Goal: Transaction & Acquisition: Purchase product/service

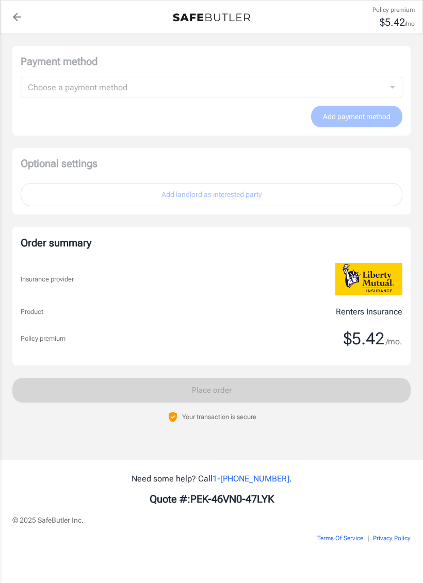
scroll to position [705, 0]
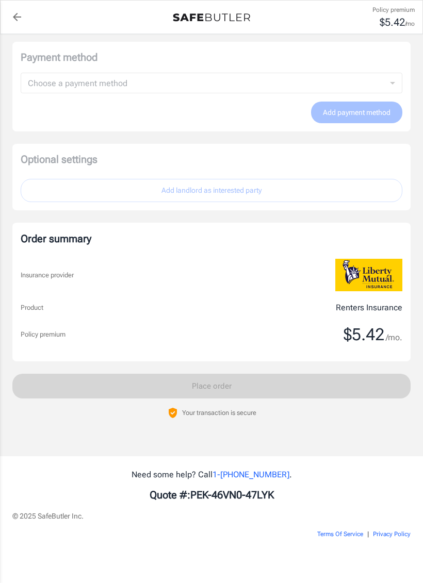
click at [347, 479] on div "Need some help? Call [PHONE_NUMBER] . Quote #: PEK-46VN0-47LYK" at bounding box center [211, 486] width 398 height 34
click at [376, 280] on img at bounding box center [368, 275] width 67 height 32
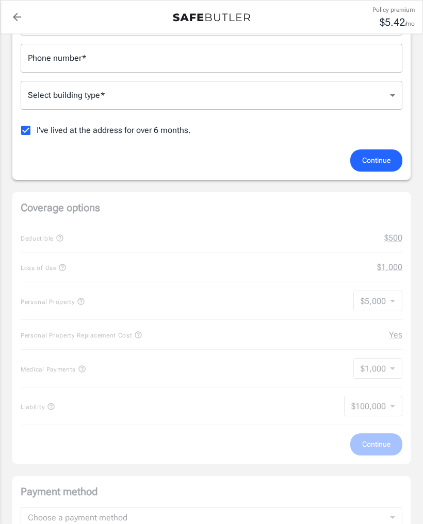
scroll to position [270, 0]
click at [393, 303] on div "Coverage options Deductible $500 Loss of Use $1,000 Personal Property $5,000 50…" at bounding box center [211, 329] width 398 height 272
click at [389, 304] on div "Coverage options Deductible $500 Loss of Use $1,000 Personal Property $5,000 50…" at bounding box center [211, 329] width 398 height 272
click at [393, 305] on div "Coverage options Deductible $500 Loss of Use $1,000 Personal Property $5,000 50…" at bounding box center [211, 329] width 398 height 272
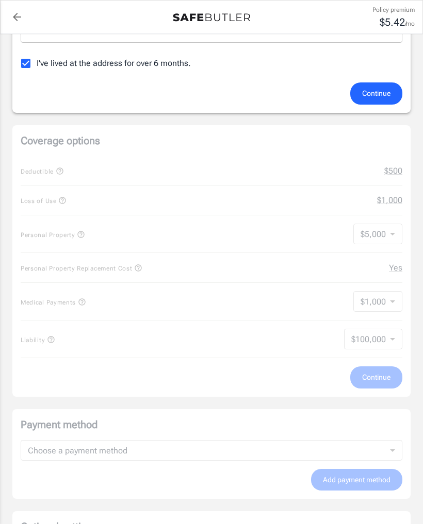
scroll to position [338, 0]
click at [378, 96] on span "Continue" at bounding box center [376, 93] width 28 height 13
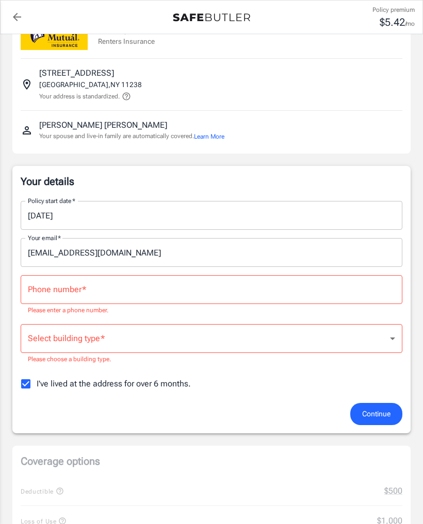
scroll to position [39, 0]
click at [119, 295] on input "Phone number   *" at bounding box center [211, 290] width 381 height 29
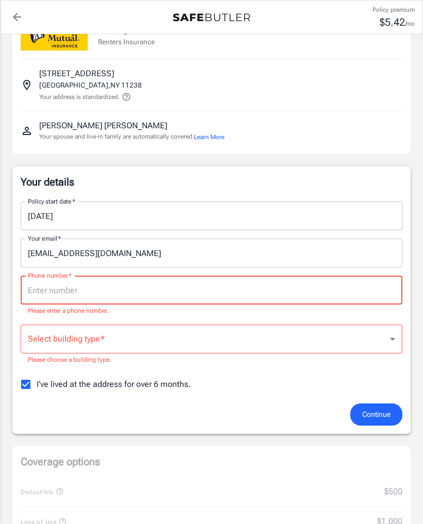
scroll to position [38, 0]
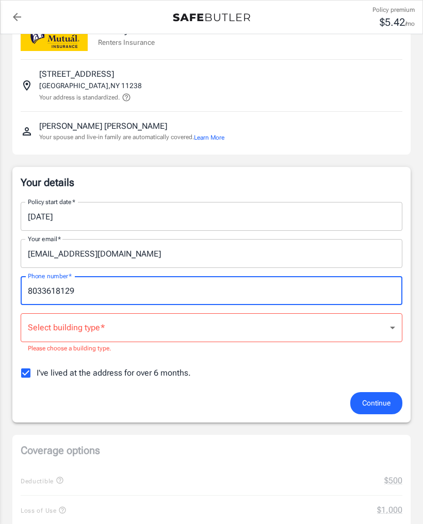
type input "8033618129"
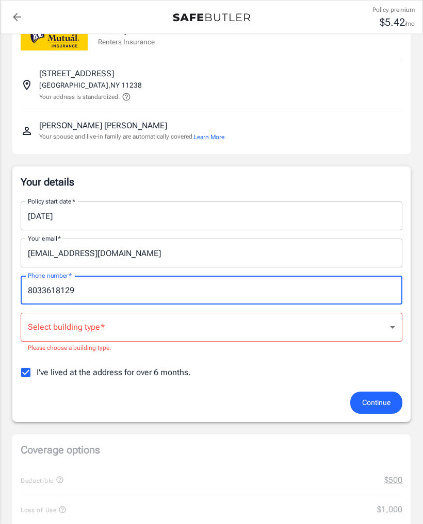
scroll to position [39, 0]
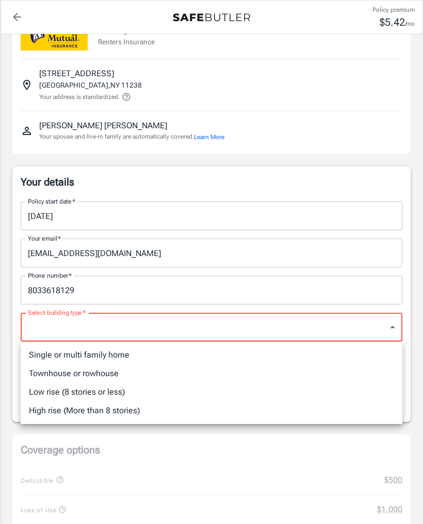
click at [108, 411] on li "High rise (More than 8 stories)" at bounding box center [211, 411] width 381 height 19
type input "highrise"
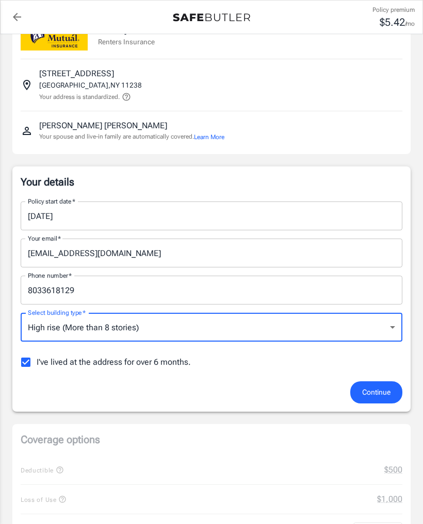
click at [374, 392] on span "Continue" at bounding box center [376, 392] width 28 height 13
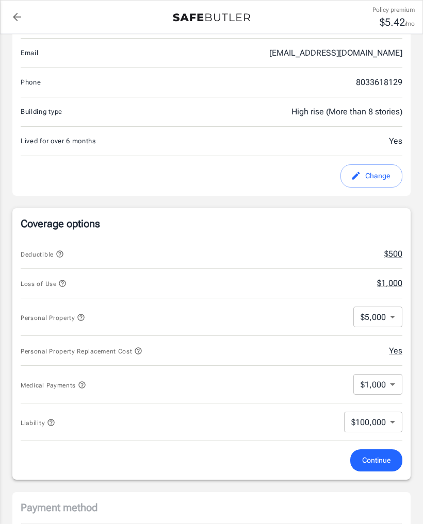
scroll to position [302, 0]
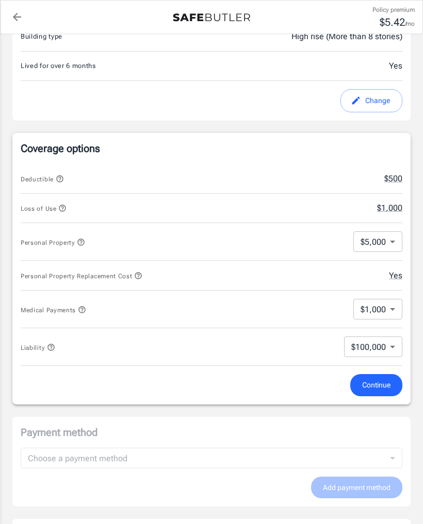
click at [392, 242] on body "Policy premium $ 5.42 /mo Liberty Mutual Renters Insurance [STREET_ADDRESS] You…" at bounding box center [211, 329] width 423 height 1262
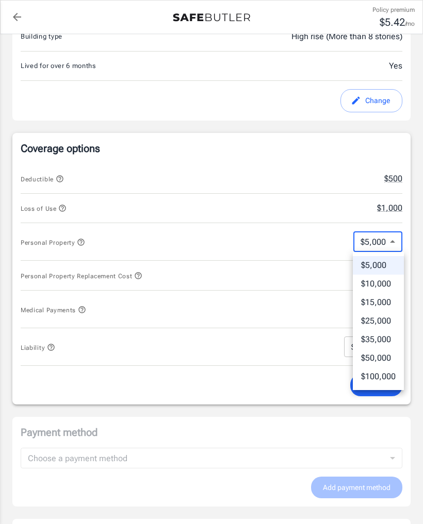
click at [390, 322] on li "$25,000" at bounding box center [378, 321] width 51 height 19
type input "25000"
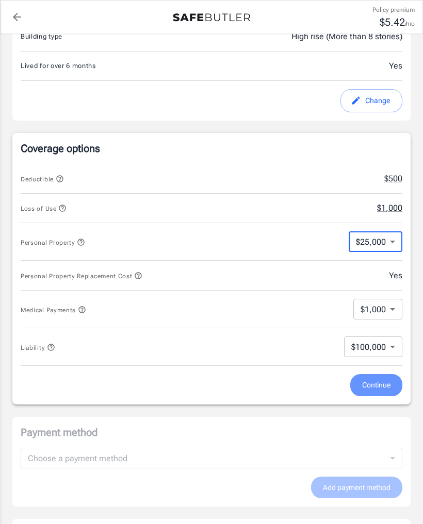
click at [380, 384] on span "Continue" at bounding box center [376, 385] width 28 height 13
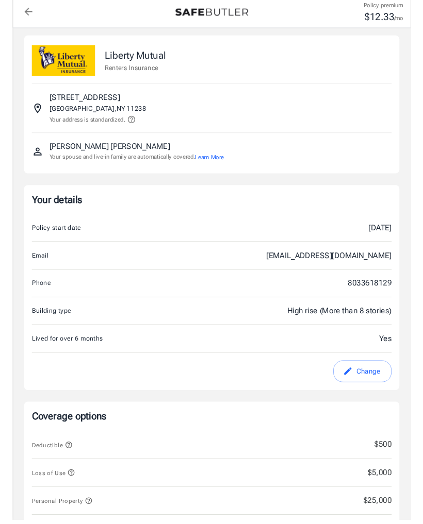
scroll to position [0, 0]
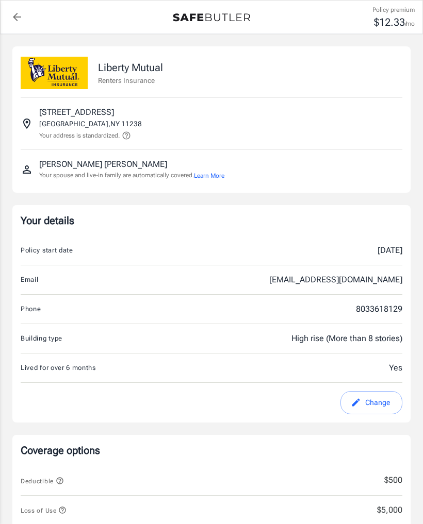
click at [21, 19] on icon "back to quotes" at bounding box center [17, 17] width 12 height 12
